Goal: Transaction & Acquisition: Purchase product/service

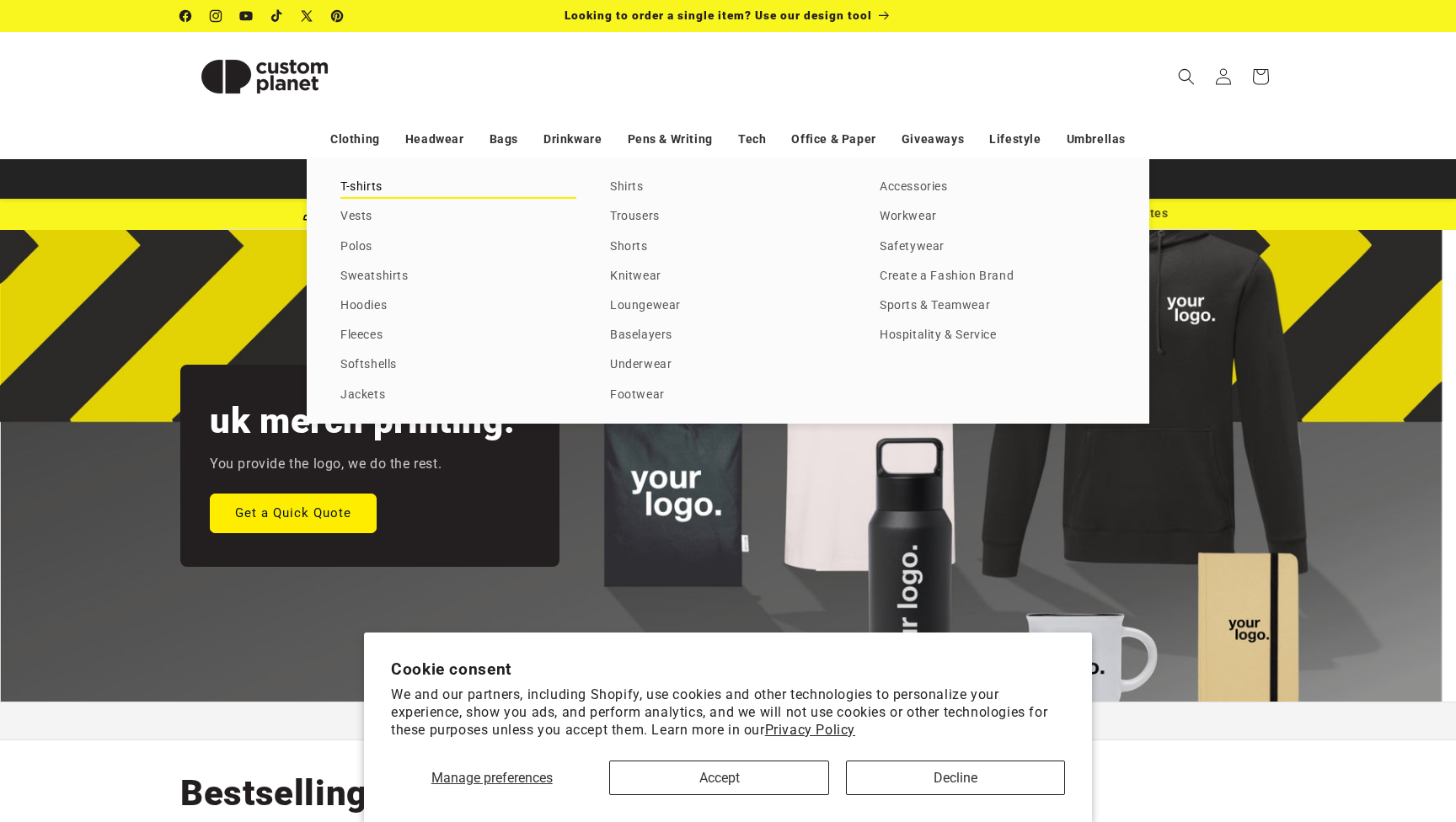
click at [371, 191] on link "T-shirts" at bounding box center [458, 187] width 236 height 22
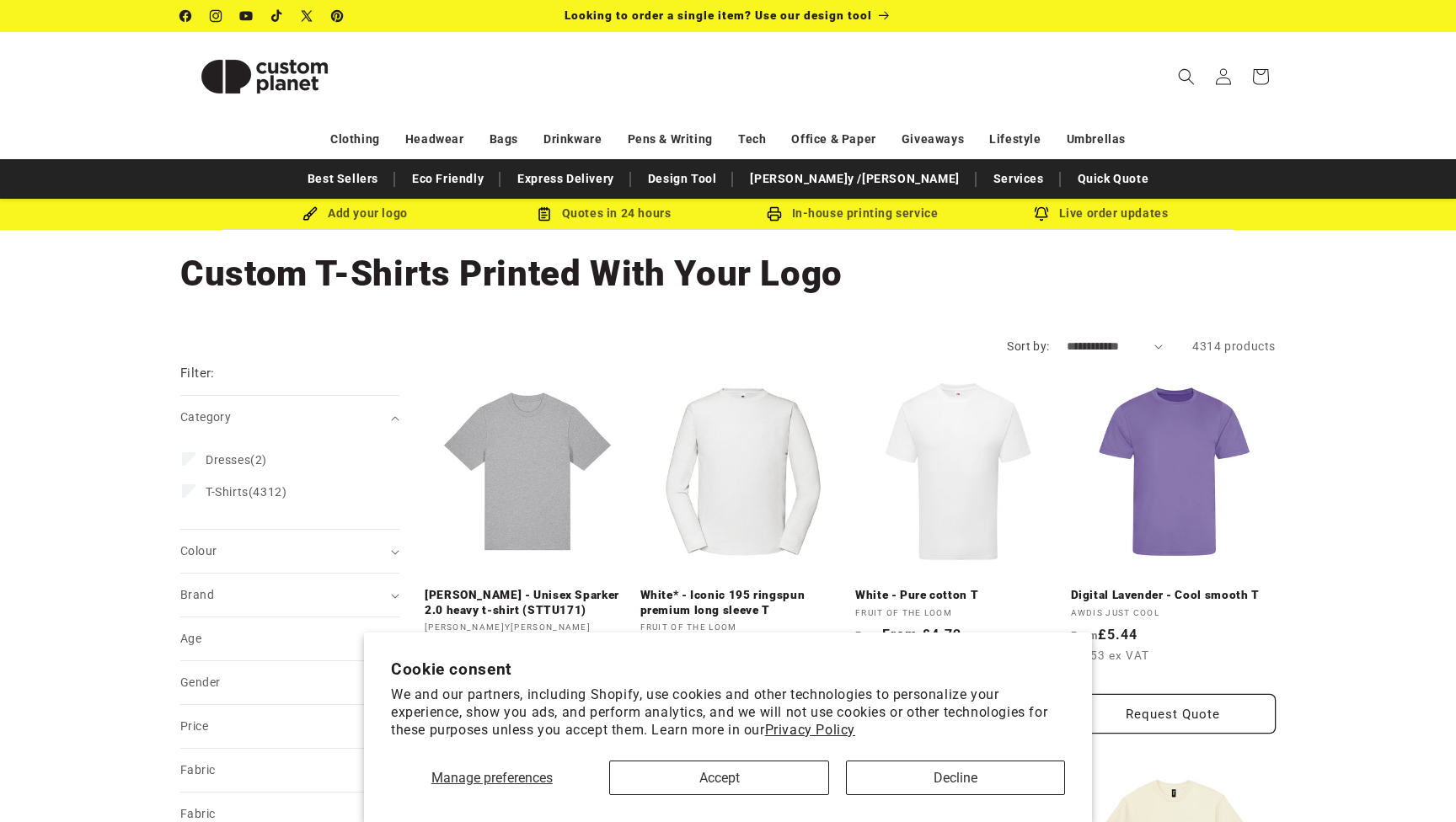
click at [718, 787] on button "Accept" at bounding box center [719, 778] width 219 height 35
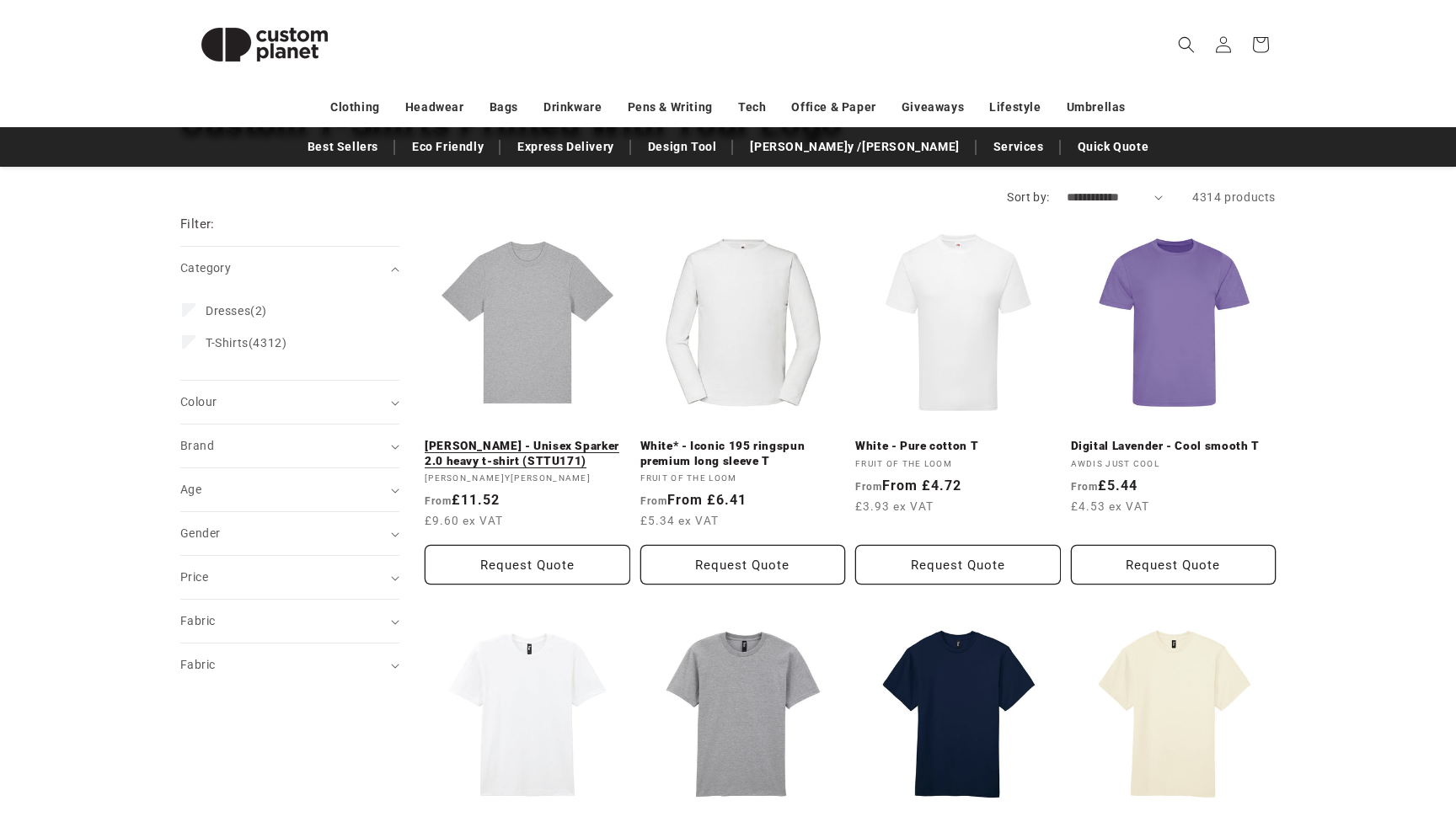
scroll to position [176, 0]
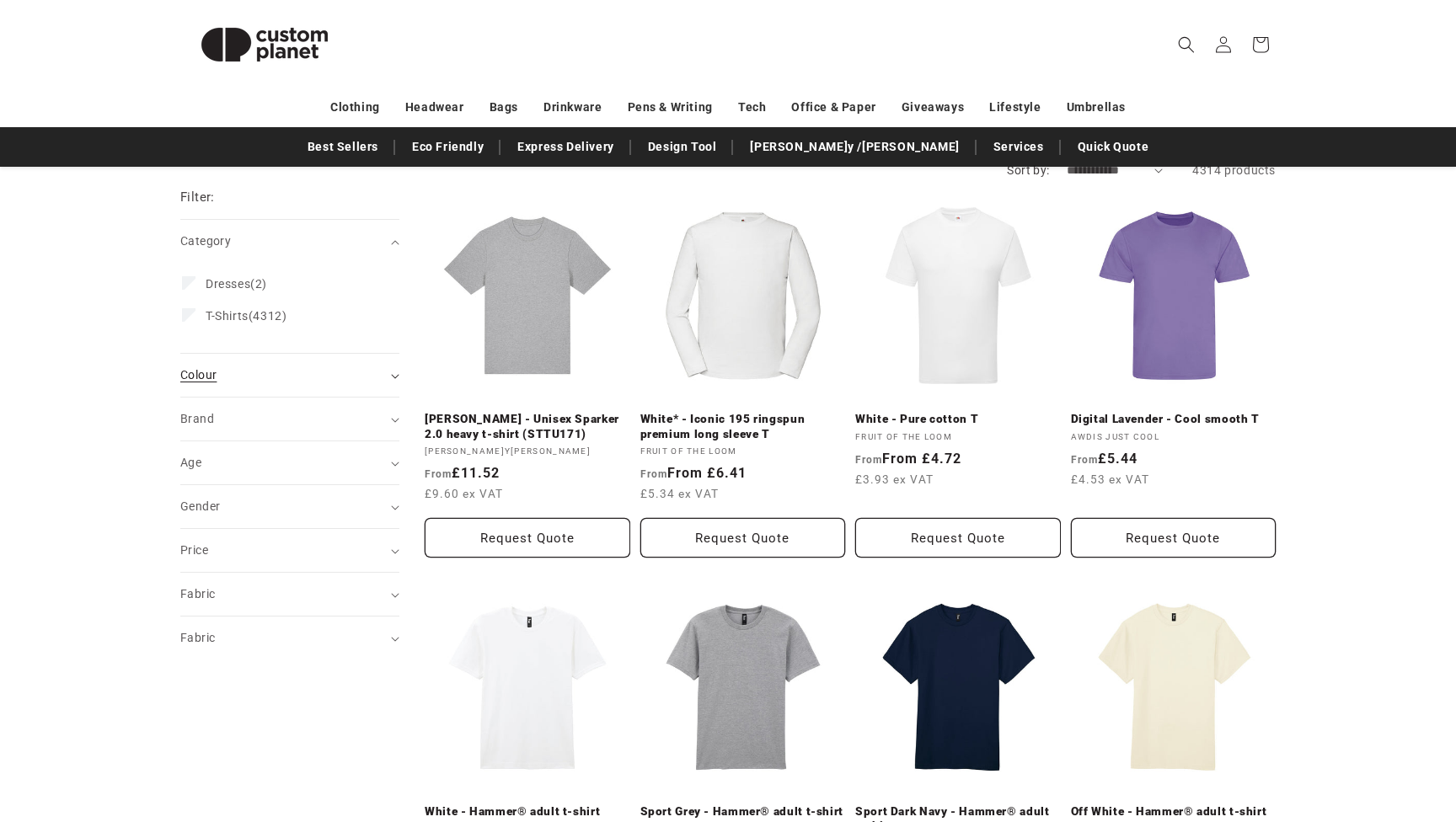
click at [241, 362] on summary "Colour (0)" at bounding box center [290, 376] width 219 height 43
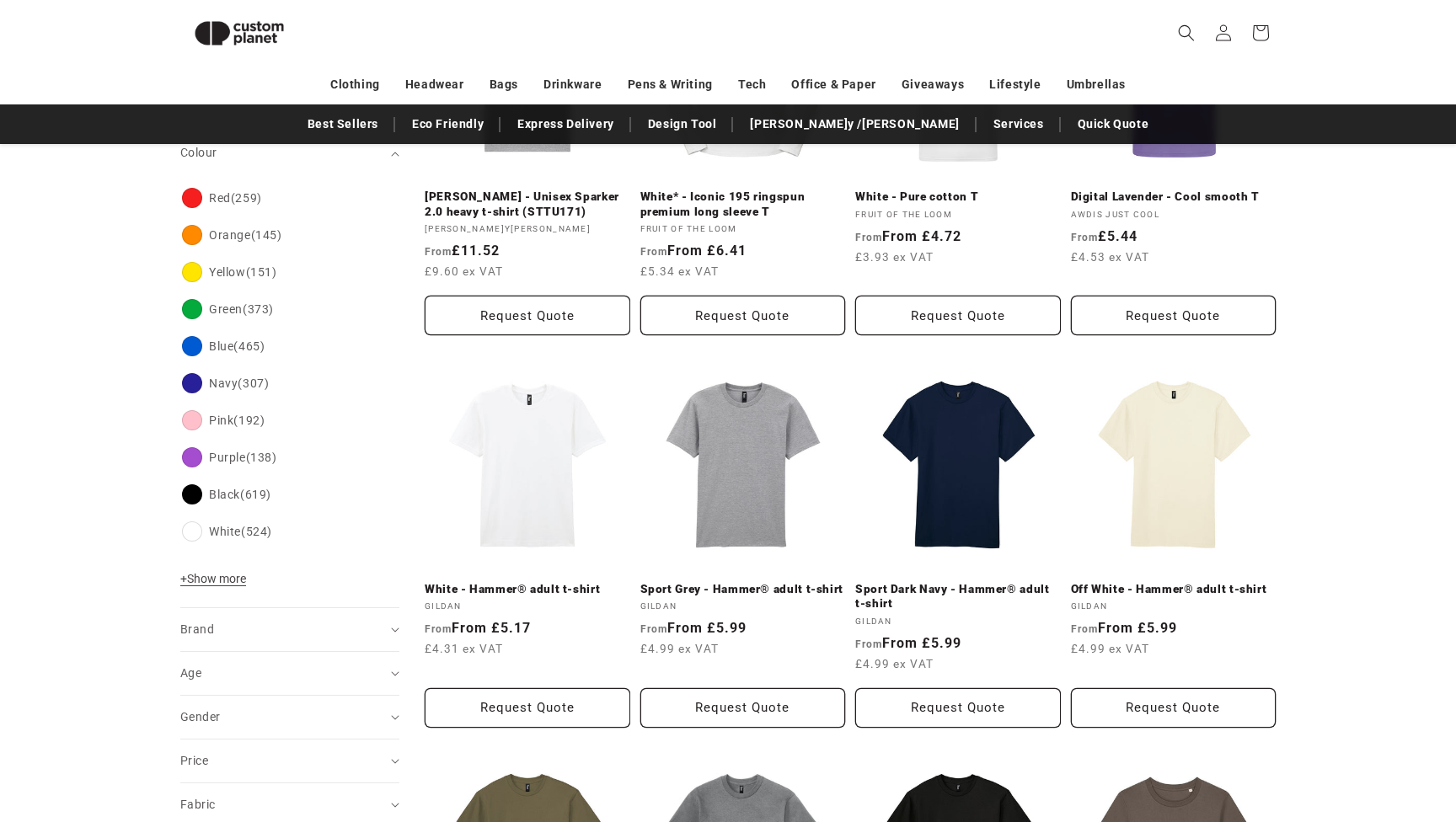
scroll to position [440, 0]
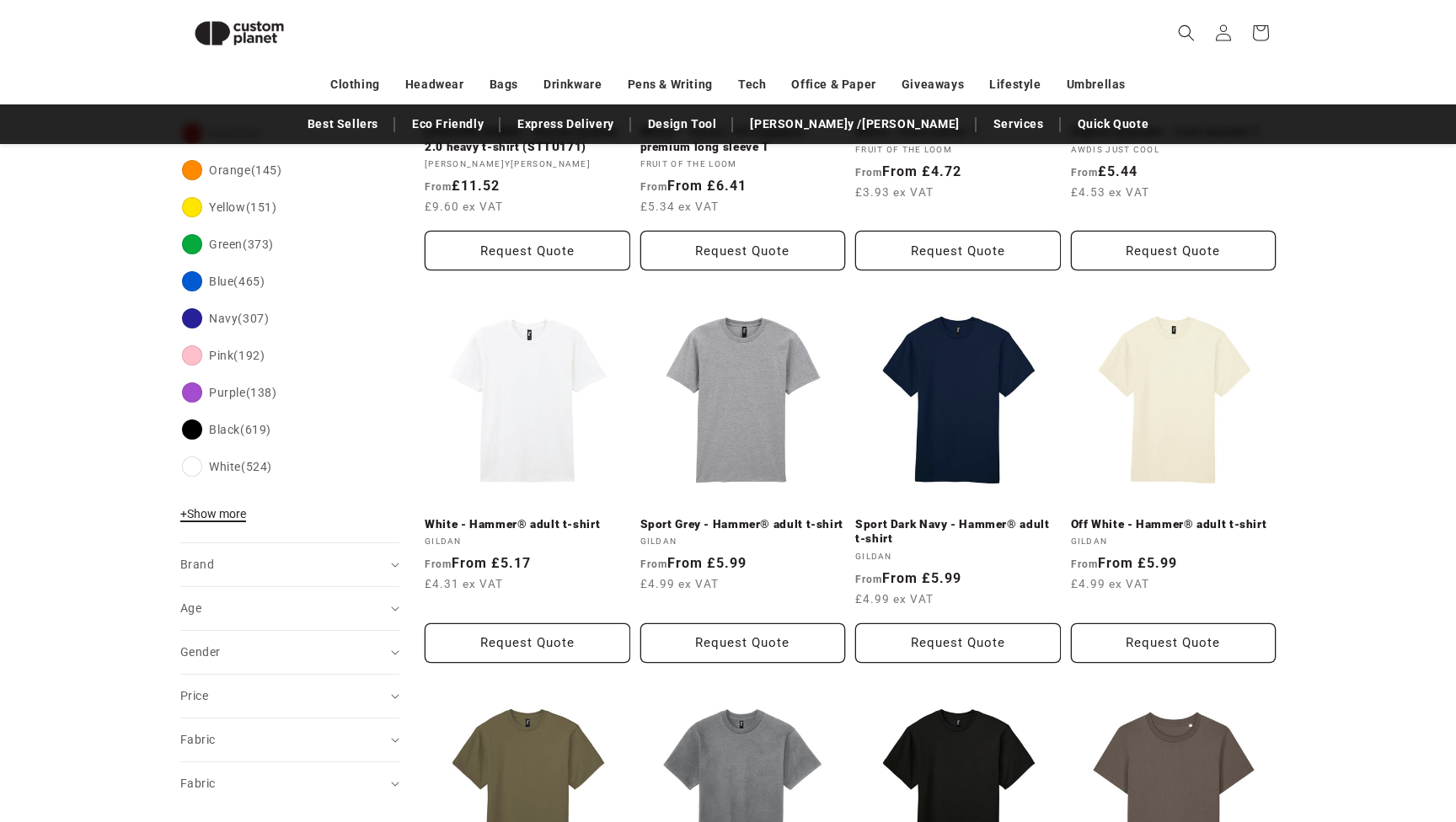
click at [224, 517] on span "+ Show more" at bounding box center [213, 514] width 66 height 14
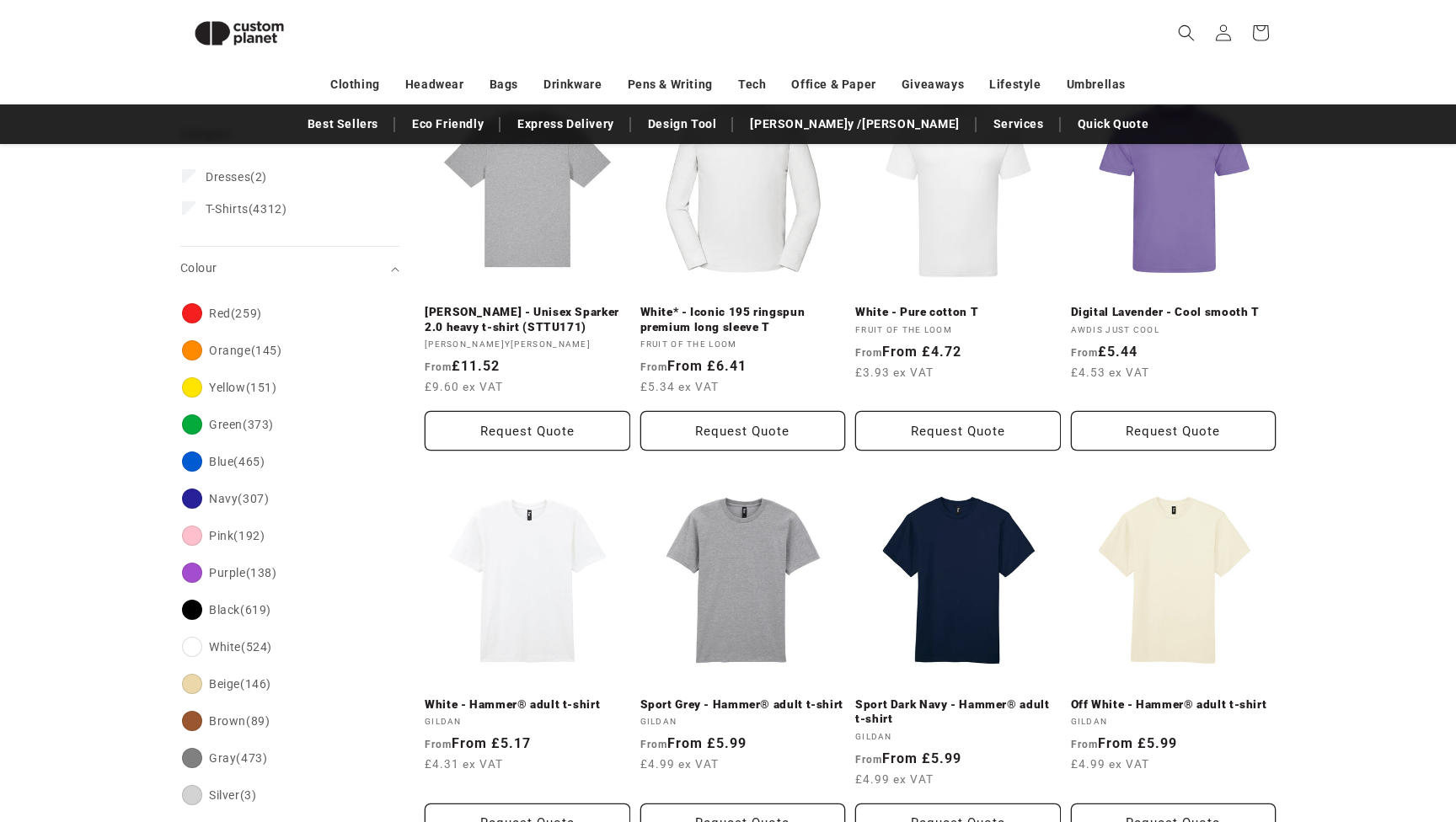
scroll to position [248, 0]
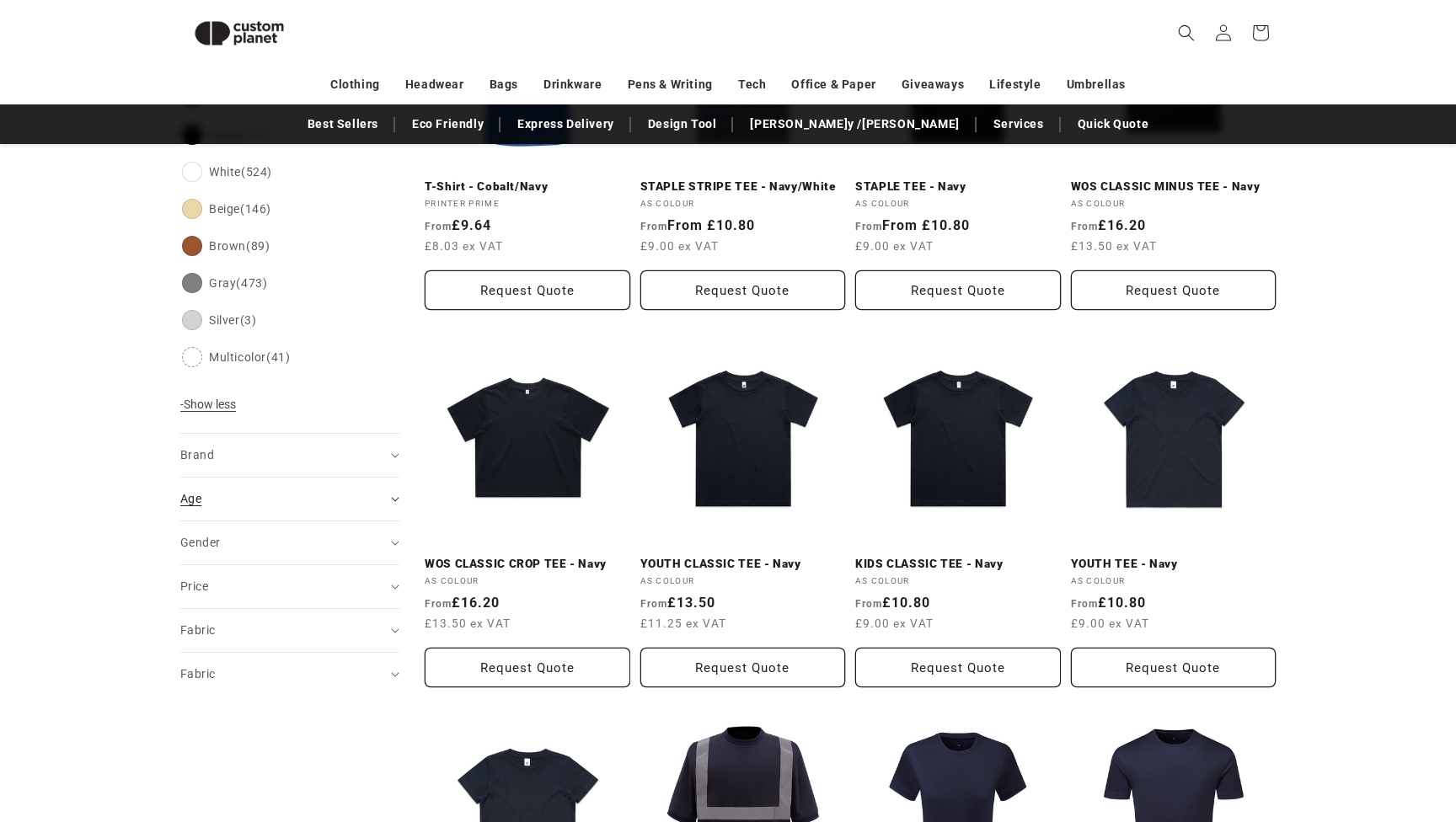
scroll to position [795, 0]
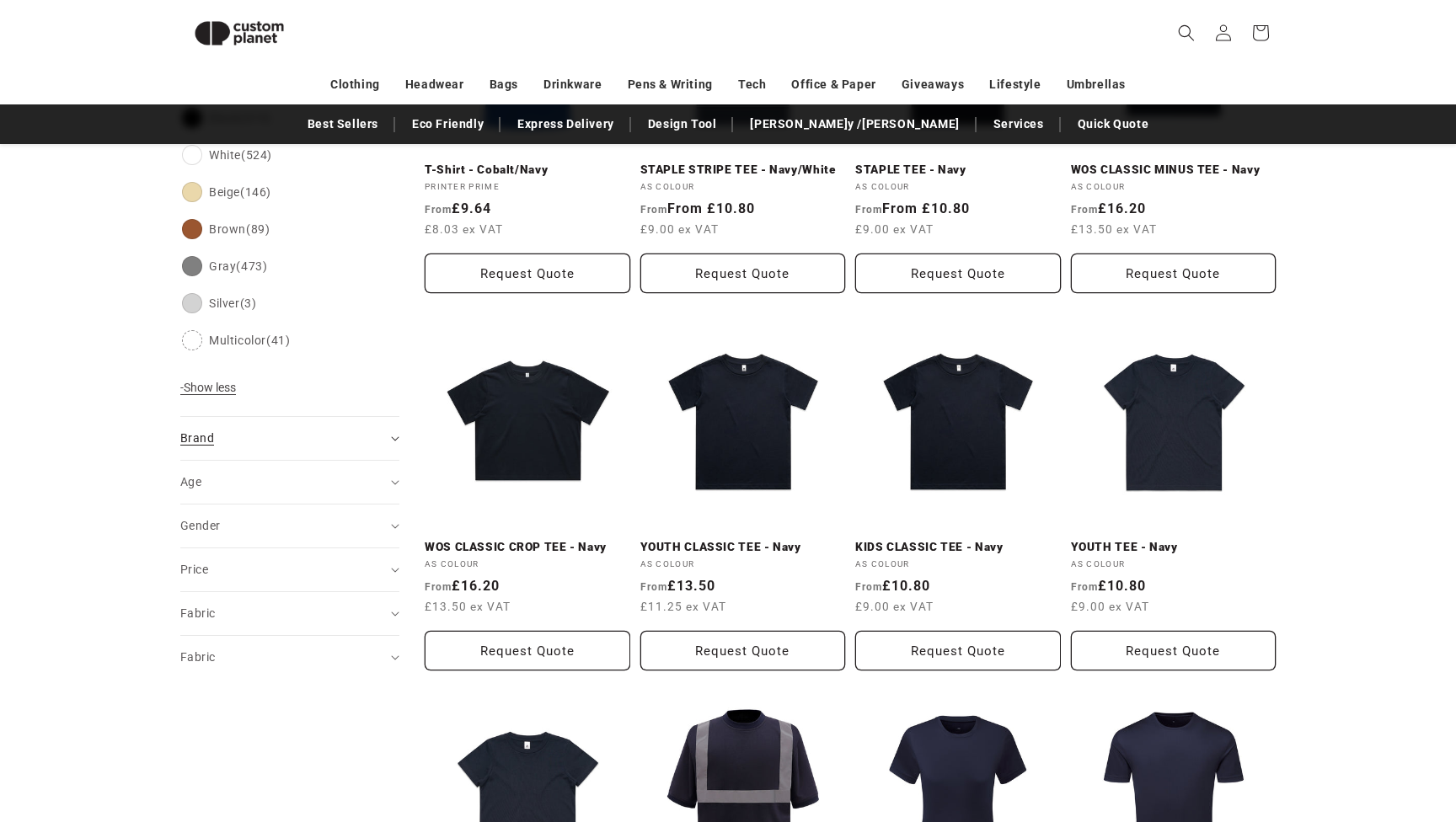
click at [286, 433] on div "Brand (0)" at bounding box center [282, 439] width 205 height 17
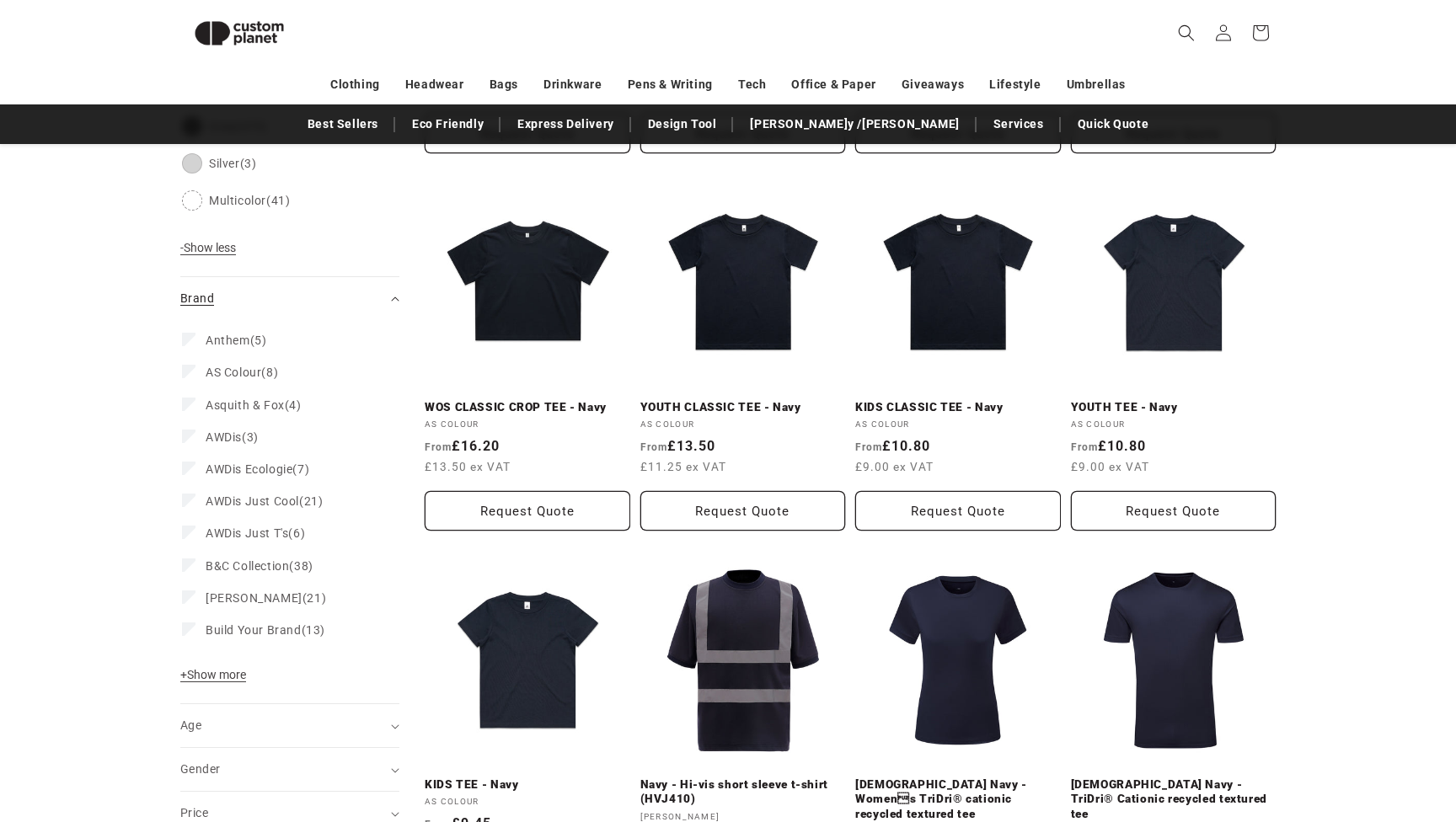
scroll to position [944, 0]
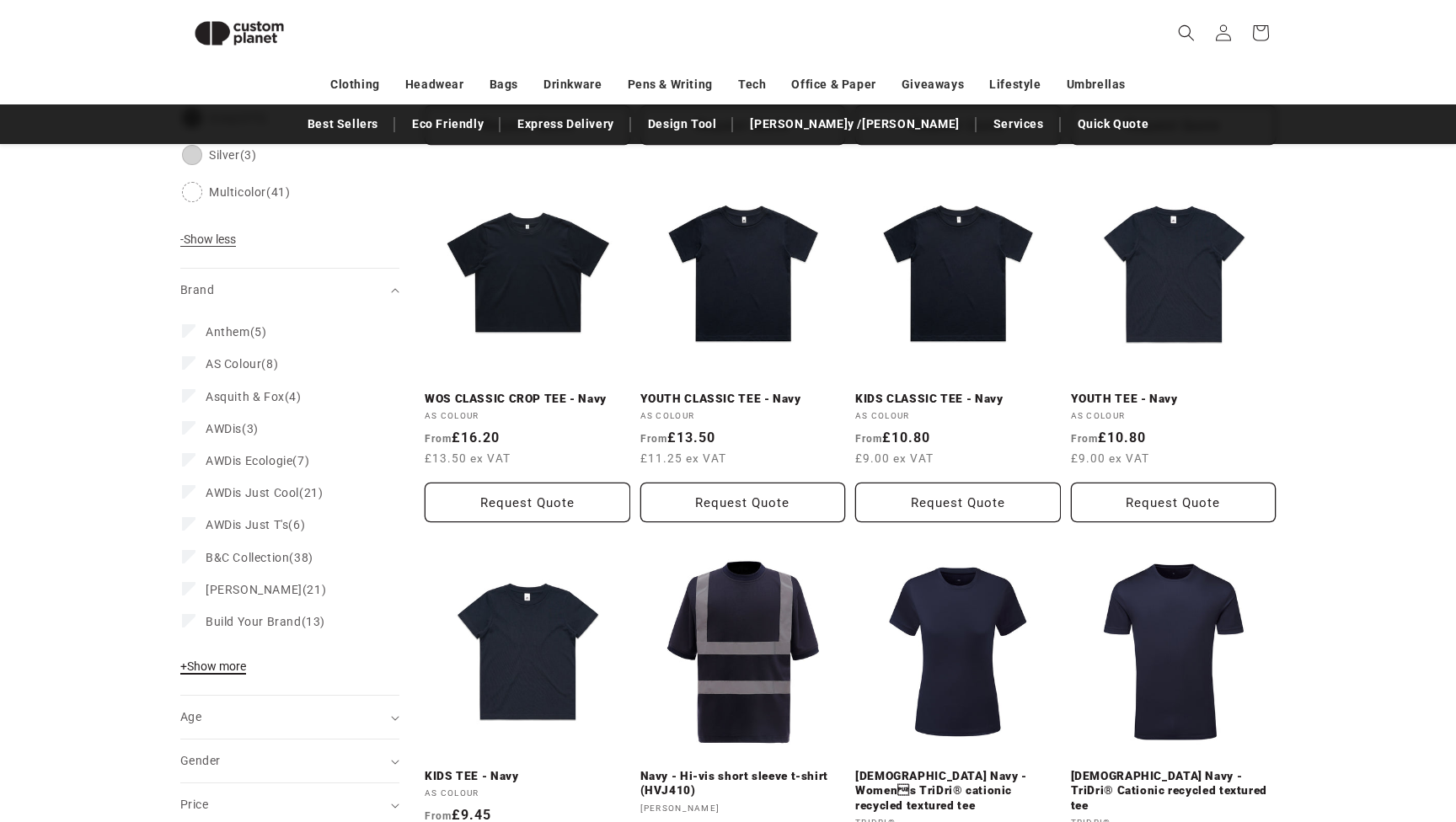
click at [223, 669] on span "+ Show more" at bounding box center [213, 667] width 66 height 14
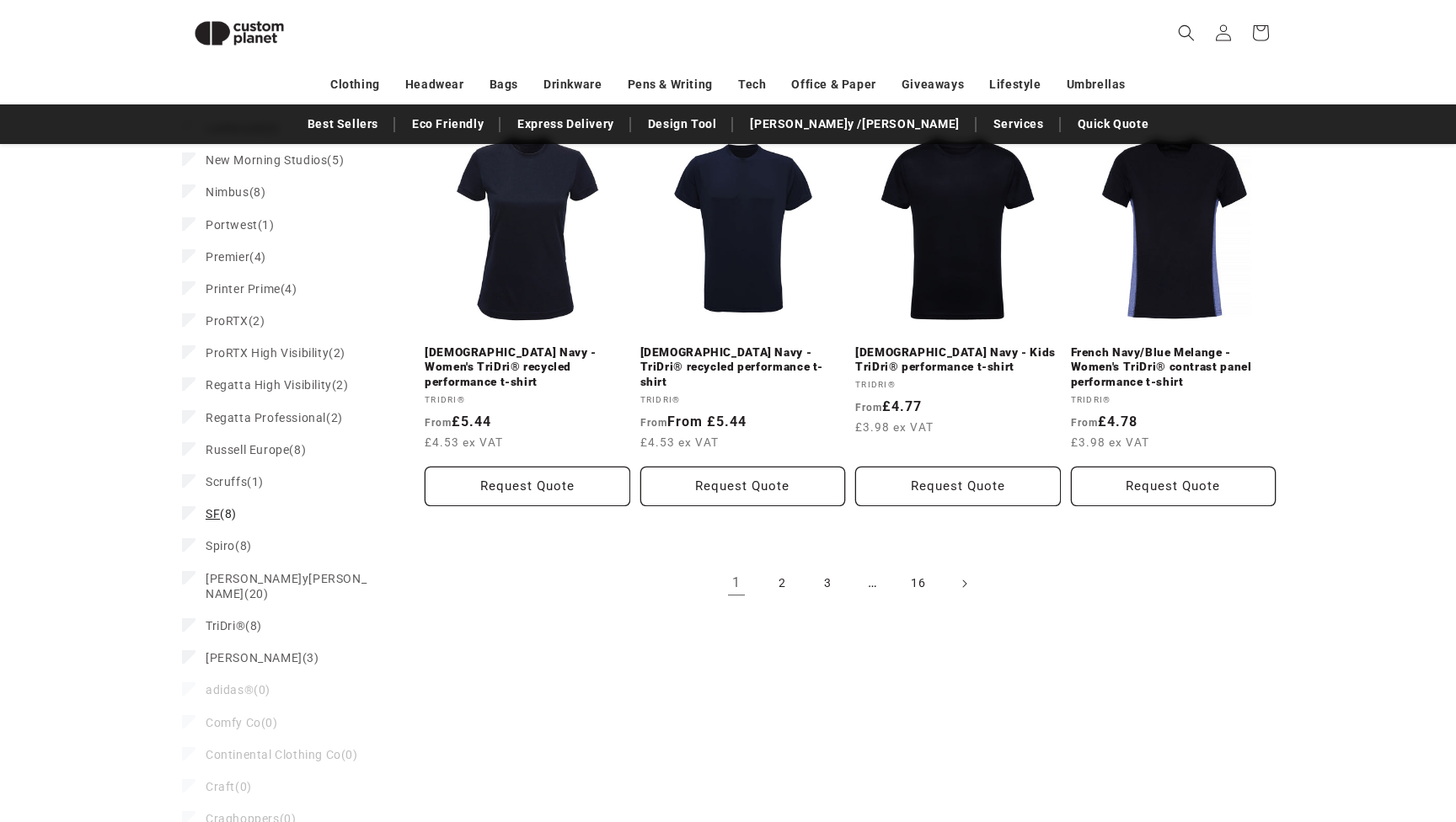
scroll to position [1774, 1]
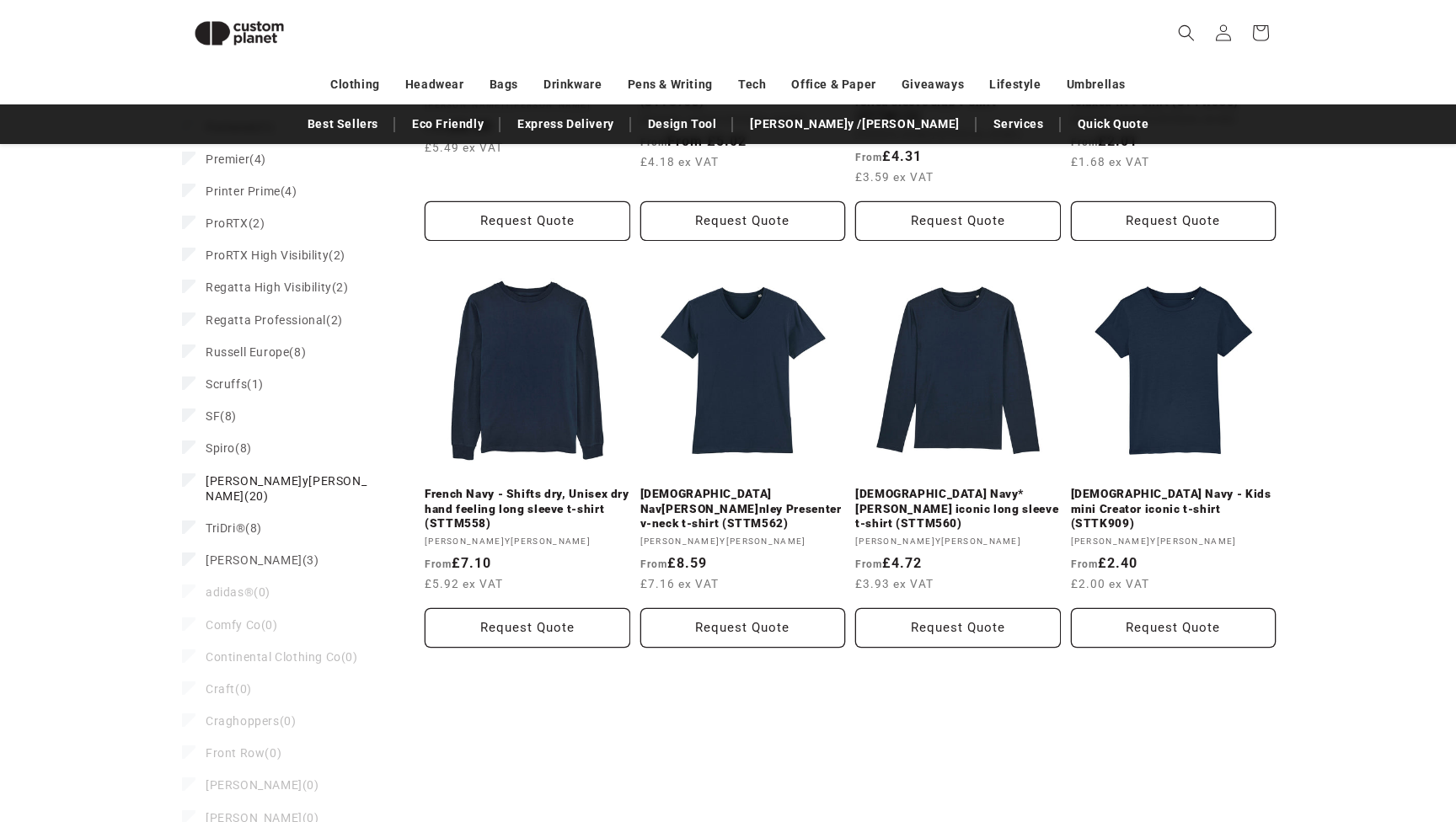
scroll to position [1621, 0]
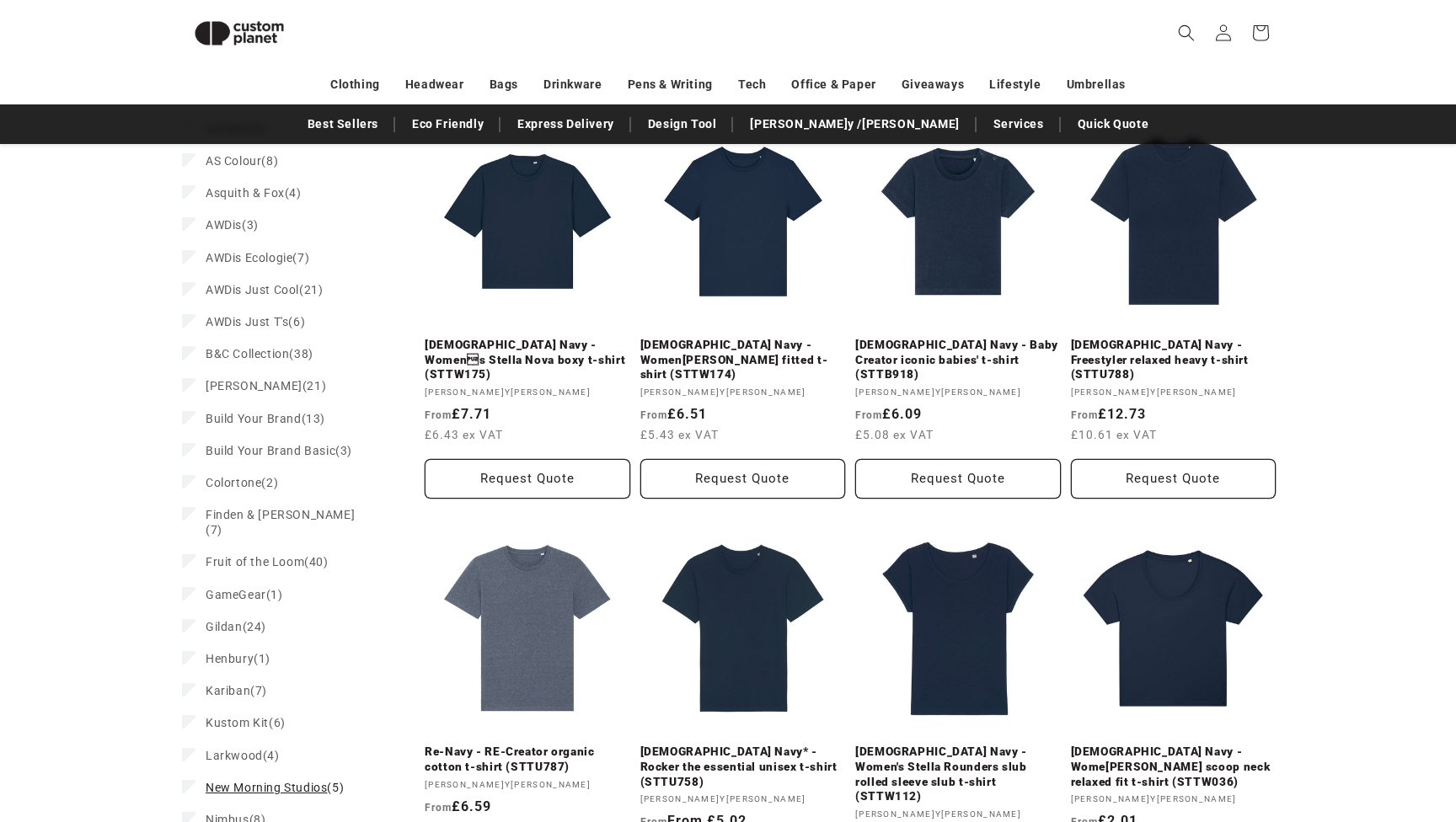
scroll to position [1040, 0]
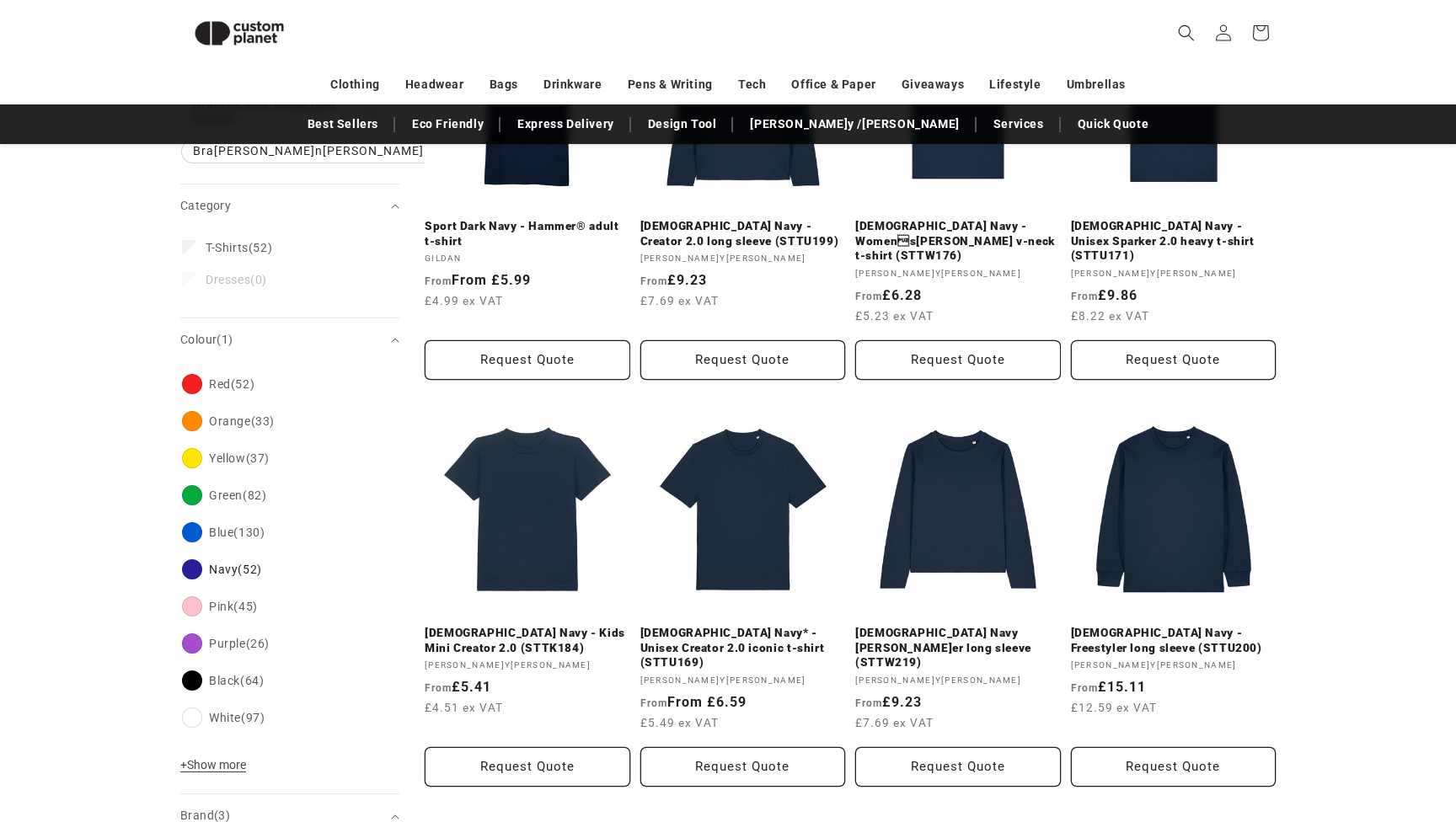
scroll to position [346, 0]
click at [788, 626] on link "[DEMOGRAPHIC_DATA] Navy* - Unisex Creator 2.0 iconic t-shirt (STTU169)" at bounding box center [744, 648] width 206 height 45
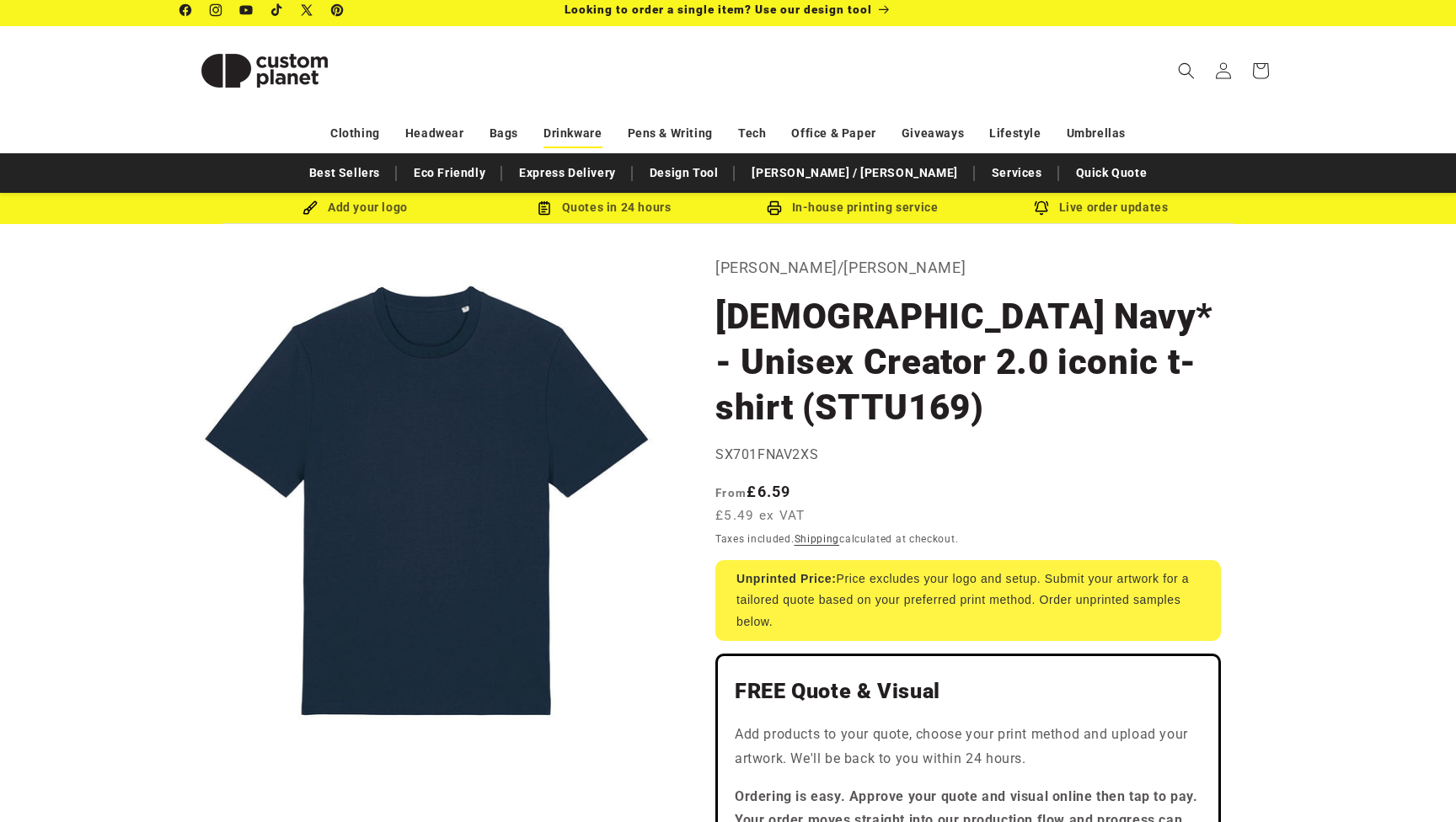
scroll to position [10, 0]
